Goal: Transaction & Acquisition: Purchase product/service

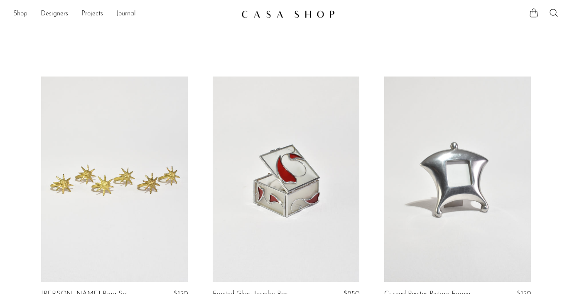
scroll to position [2351, 0]
click at [164, 194] on link at bounding box center [114, 178] width 147 height 205
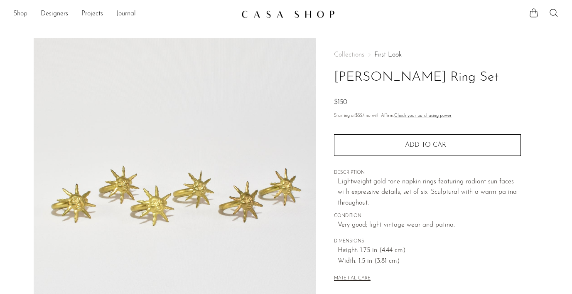
click at [24, 14] on link "Shop" at bounding box center [20, 14] width 14 height 11
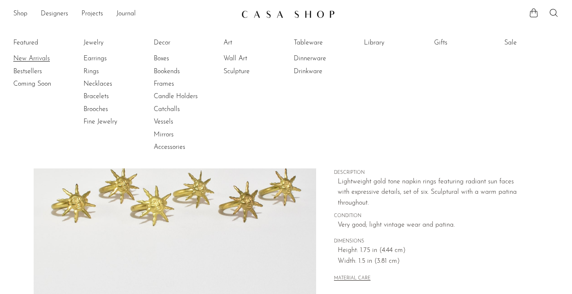
click at [26, 56] on link "New Arrivals" at bounding box center [44, 58] width 62 height 9
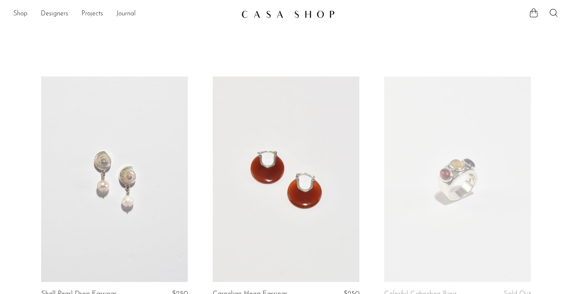
click at [147, 196] on link at bounding box center [114, 178] width 147 height 205
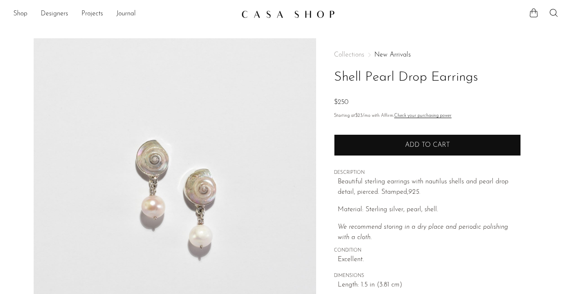
click at [417, 138] on button "Add to cart" at bounding box center [427, 145] width 187 height 22
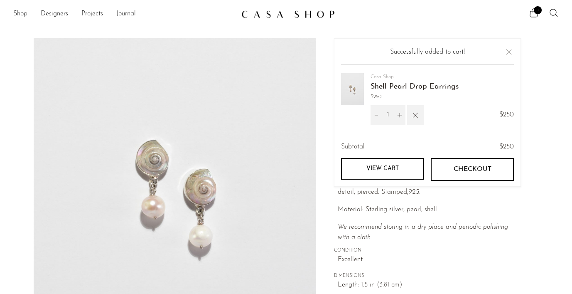
click at [387, 174] on link "View cart" at bounding box center [382, 169] width 83 height 22
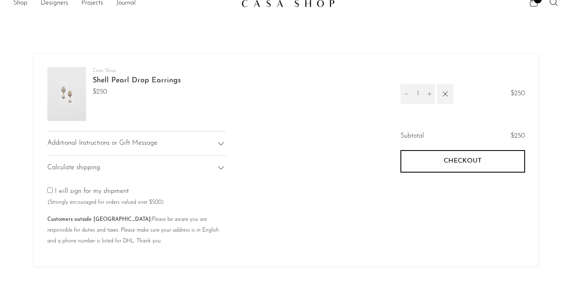
scroll to position [11, 0]
click at [491, 161] on button "Checkout" at bounding box center [462, 161] width 125 height 22
